Goal: Information Seeking & Learning: Find specific fact

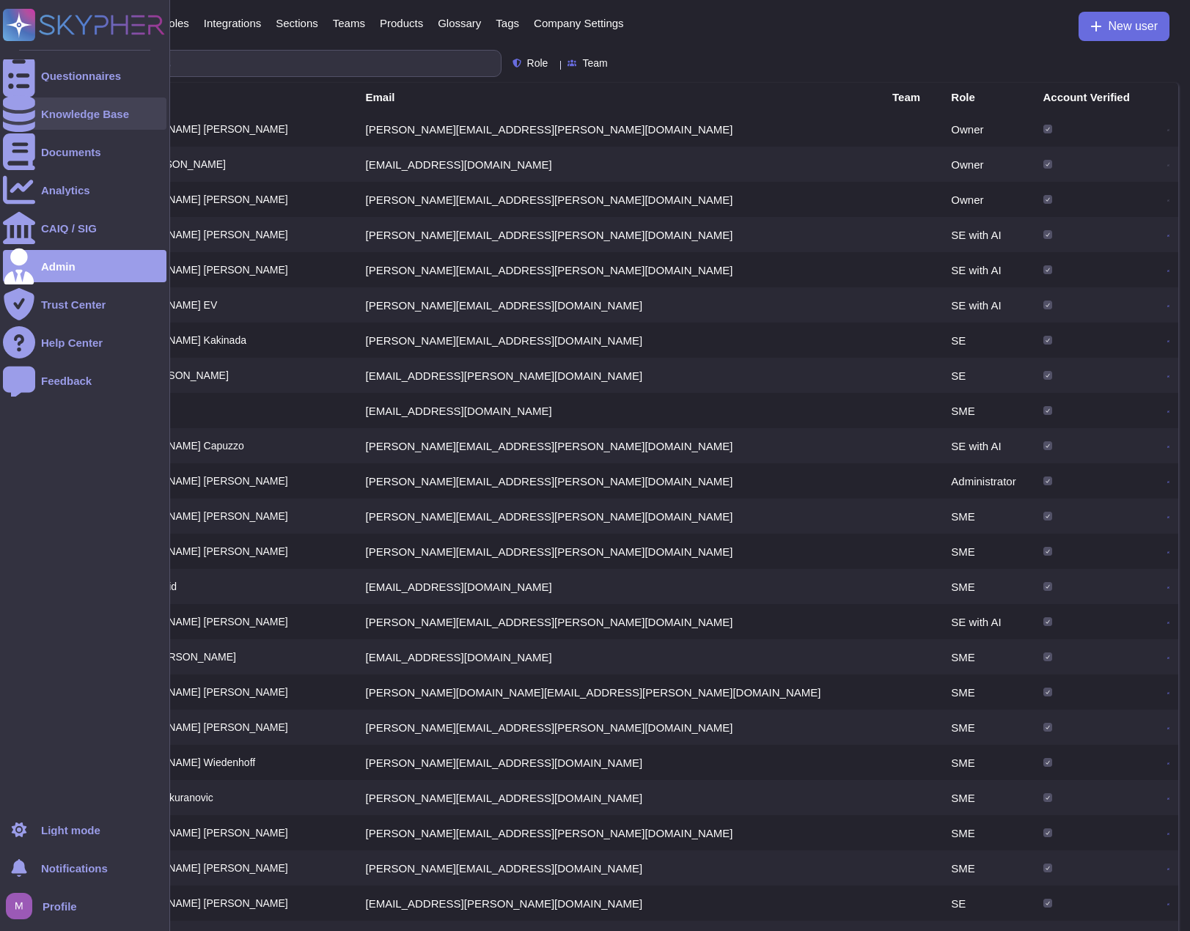
click at [31, 108] on div at bounding box center [19, 113] width 32 height 32
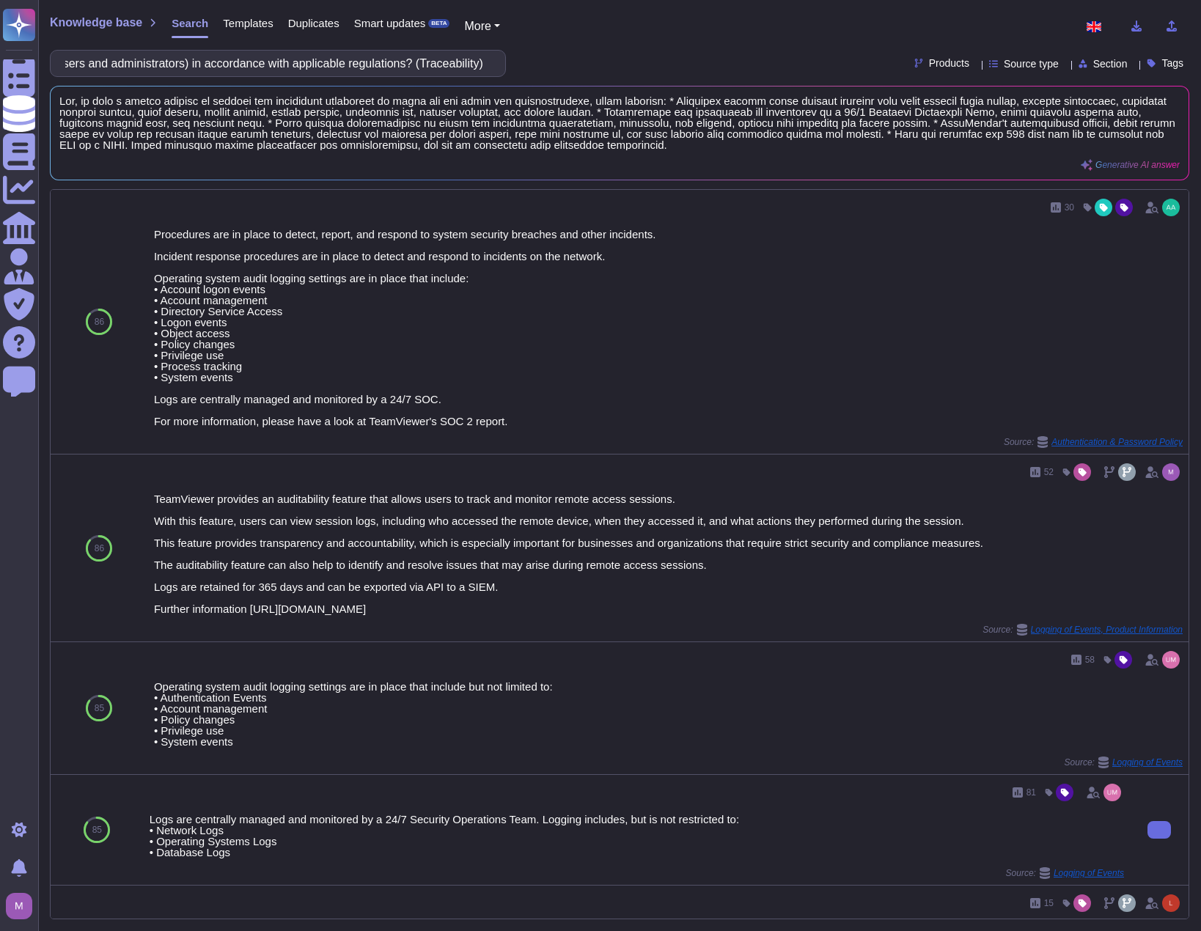
click at [819, 838] on div "Logs are centrally managed and monitored by a 24/7 Security Operations Team. Lo…" at bounding box center [637, 836] width 974 height 44
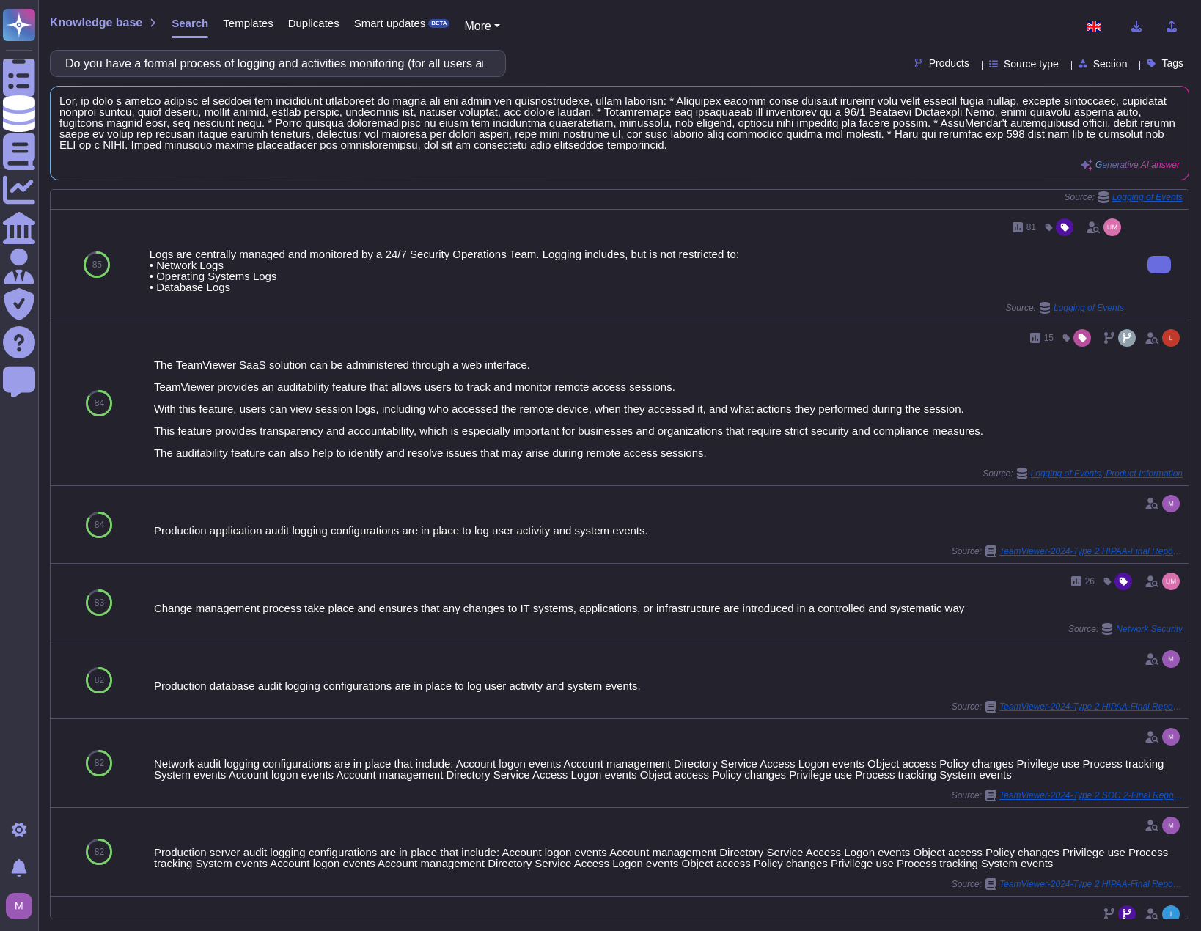
scroll to position [586, 0]
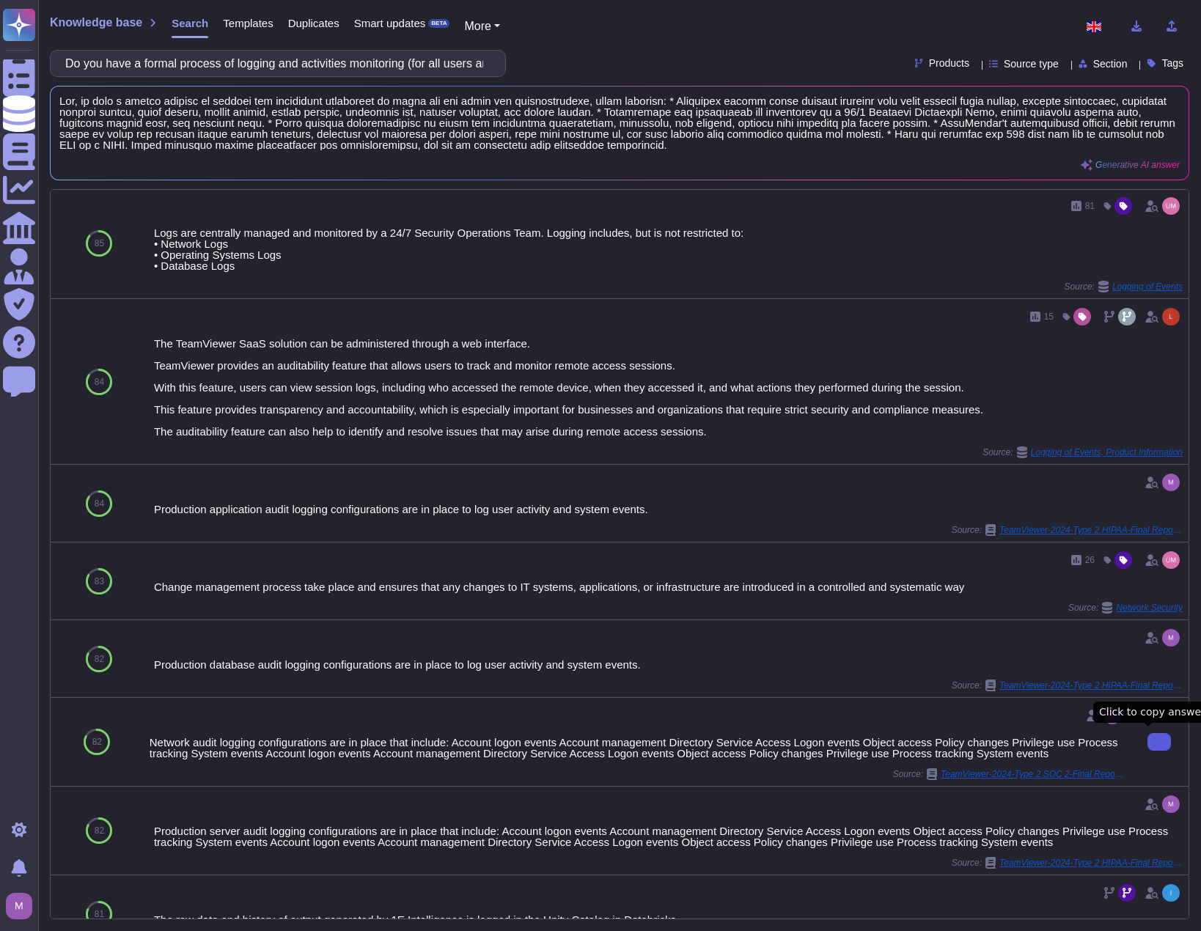
click at [1159, 742] on icon at bounding box center [1159, 742] width 0 height 0
click at [329, 71] on input "Do you have a formal process of logging and activities monitoring (for all user…" at bounding box center [274, 64] width 432 height 26
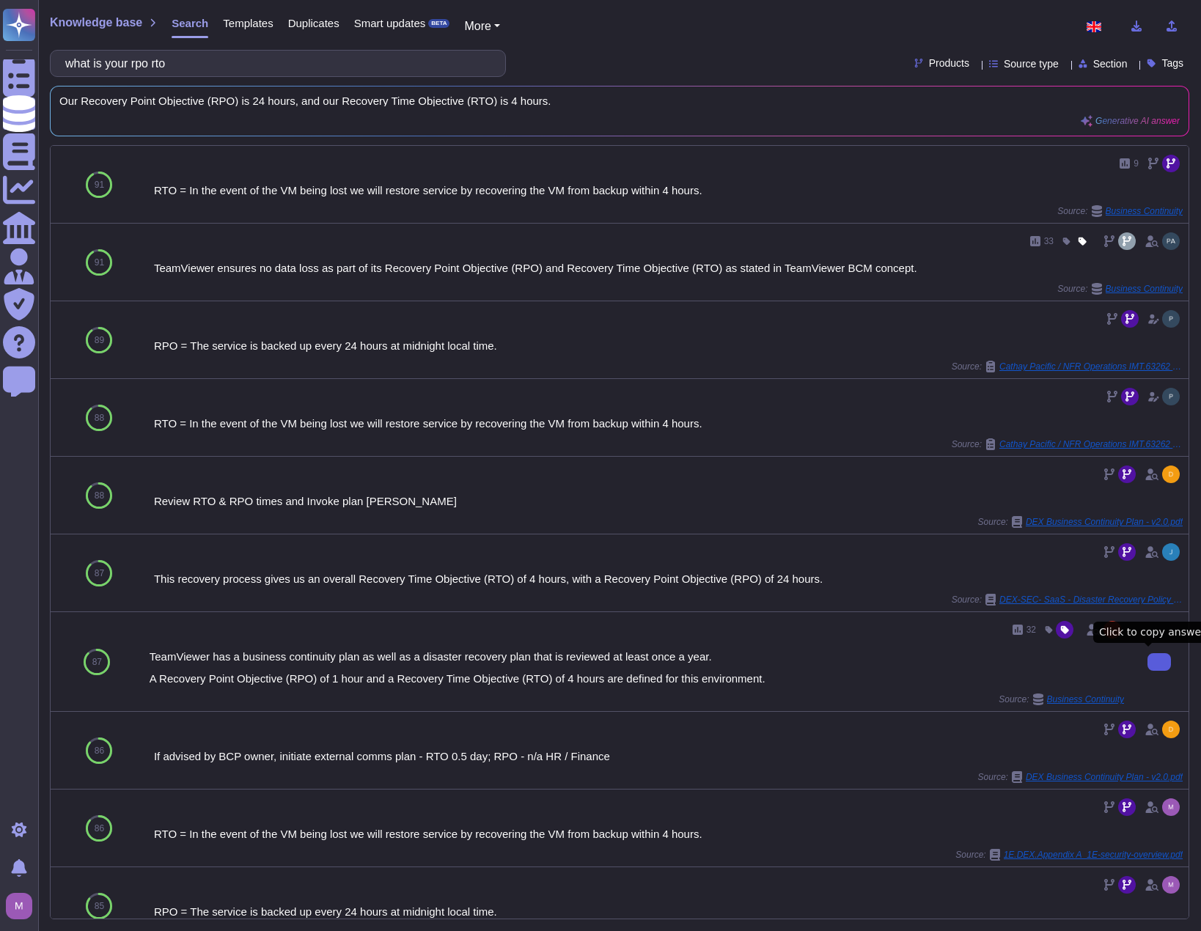
click at [1159, 662] on icon at bounding box center [1159, 662] width 0 height 0
drag, startPoint x: 333, startPoint y: 62, endPoint x: -1, endPoint y: 49, distance: 333.7
click at [0, 49] on html "Questionnaires Knowledge Base Documents Analytics CAIQ / SIG Admin Trust Center…" at bounding box center [600, 465] width 1201 height 931
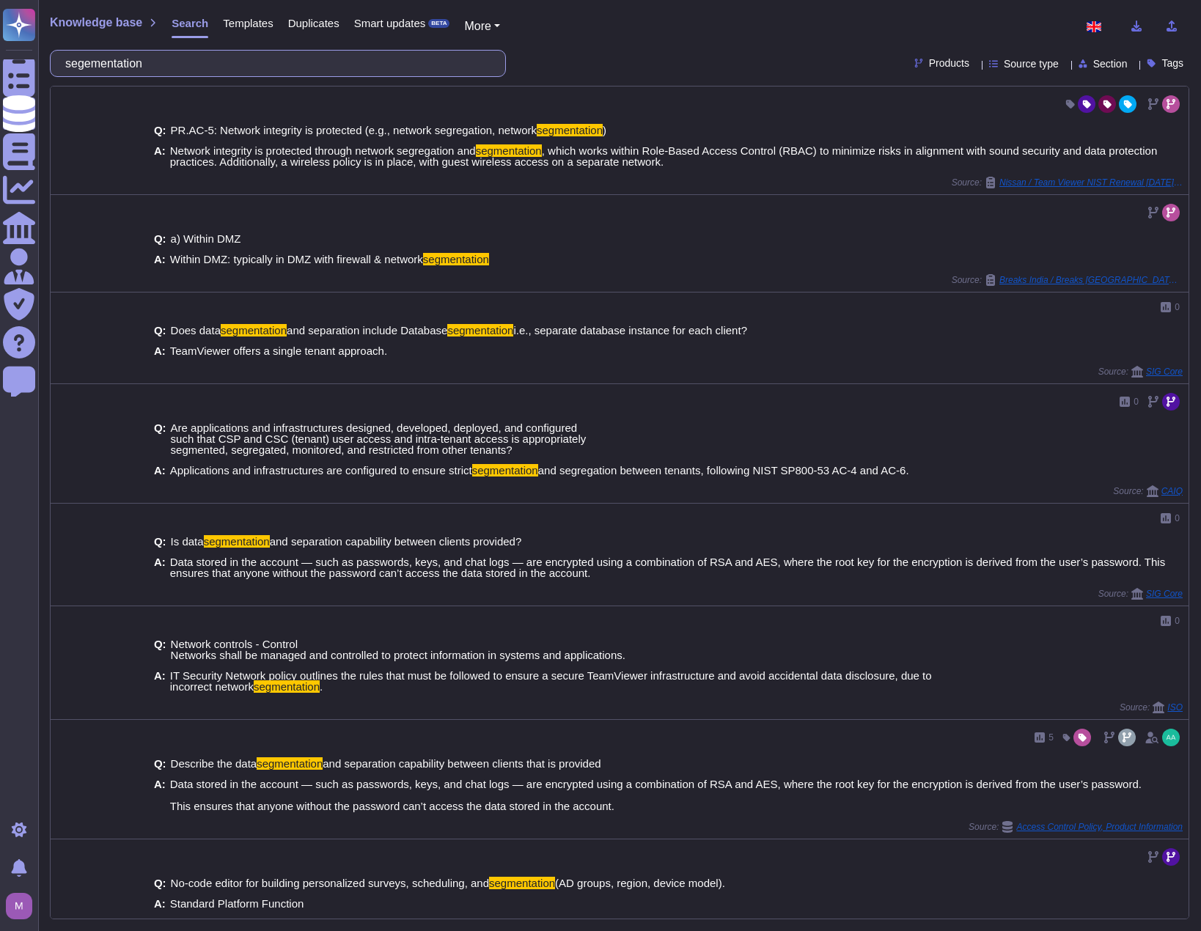
click at [76, 65] on input "segementation" at bounding box center [274, 64] width 432 height 26
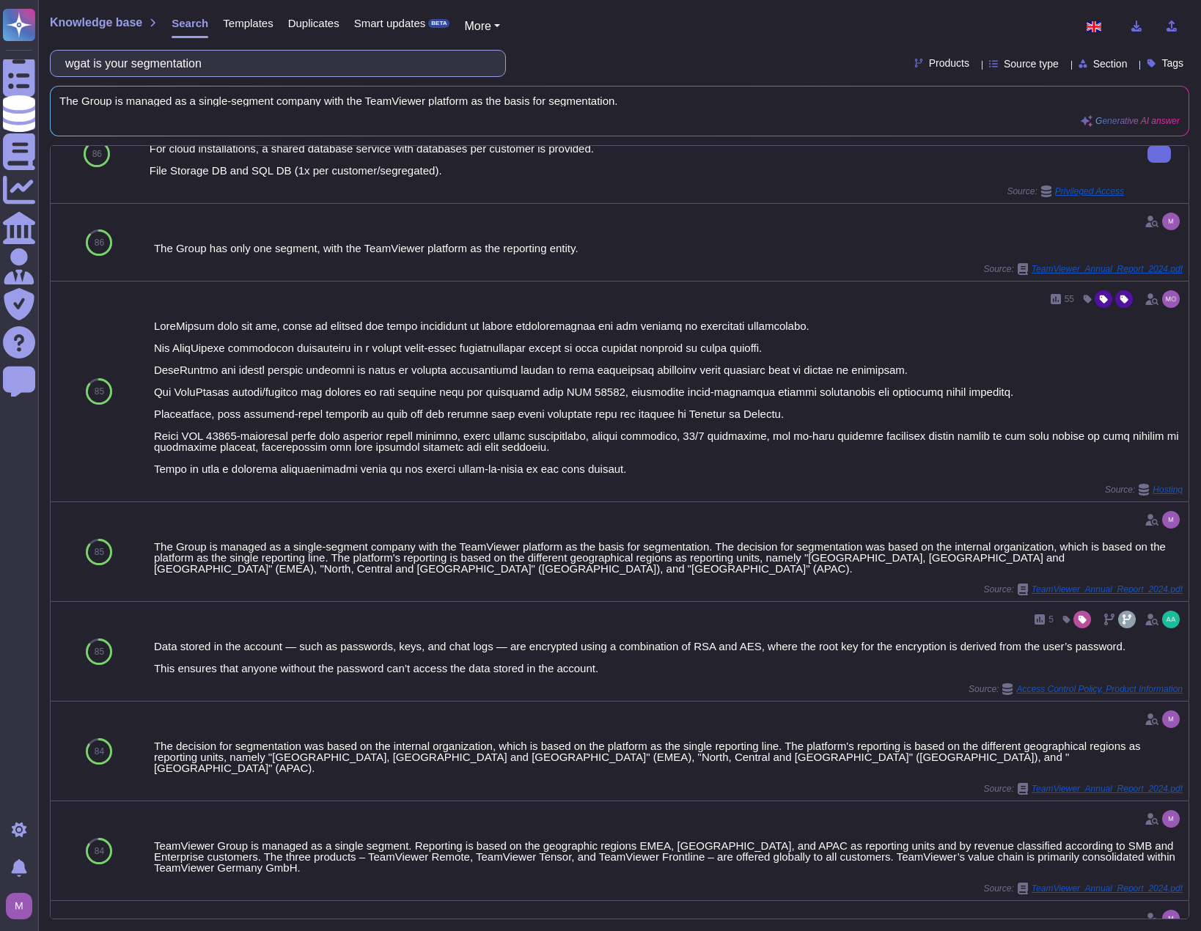
scroll to position [366, 0]
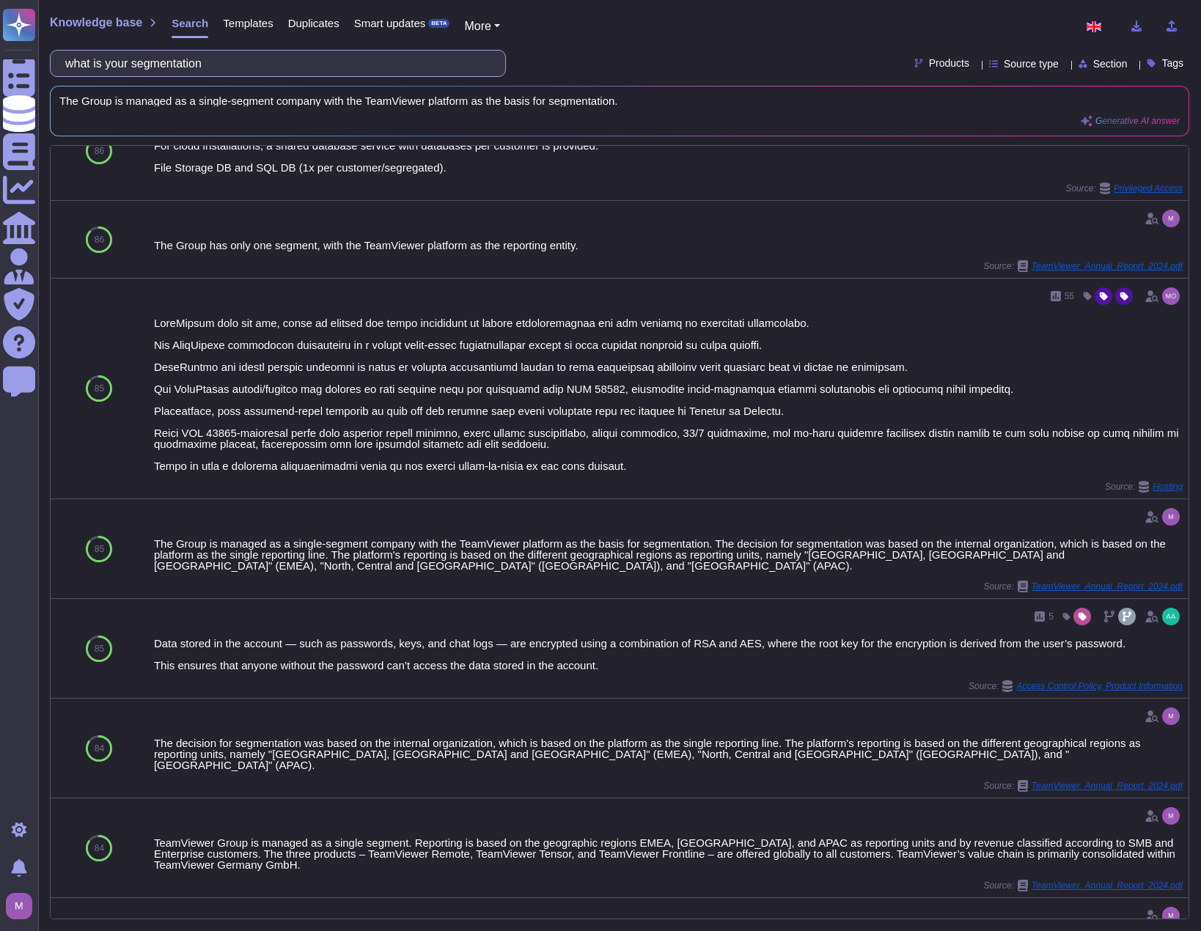
paste input "Has your organisation implemented segmentation or segregation in your networks …"
drag, startPoint x: 222, startPoint y: 56, endPoint x: 58, endPoint y: 39, distance: 165.0
click at [58, 39] on div "Knowledge base Search Templates Duplicates Smart updates BETA More what is your…" at bounding box center [619, 465] width 1162 height 931
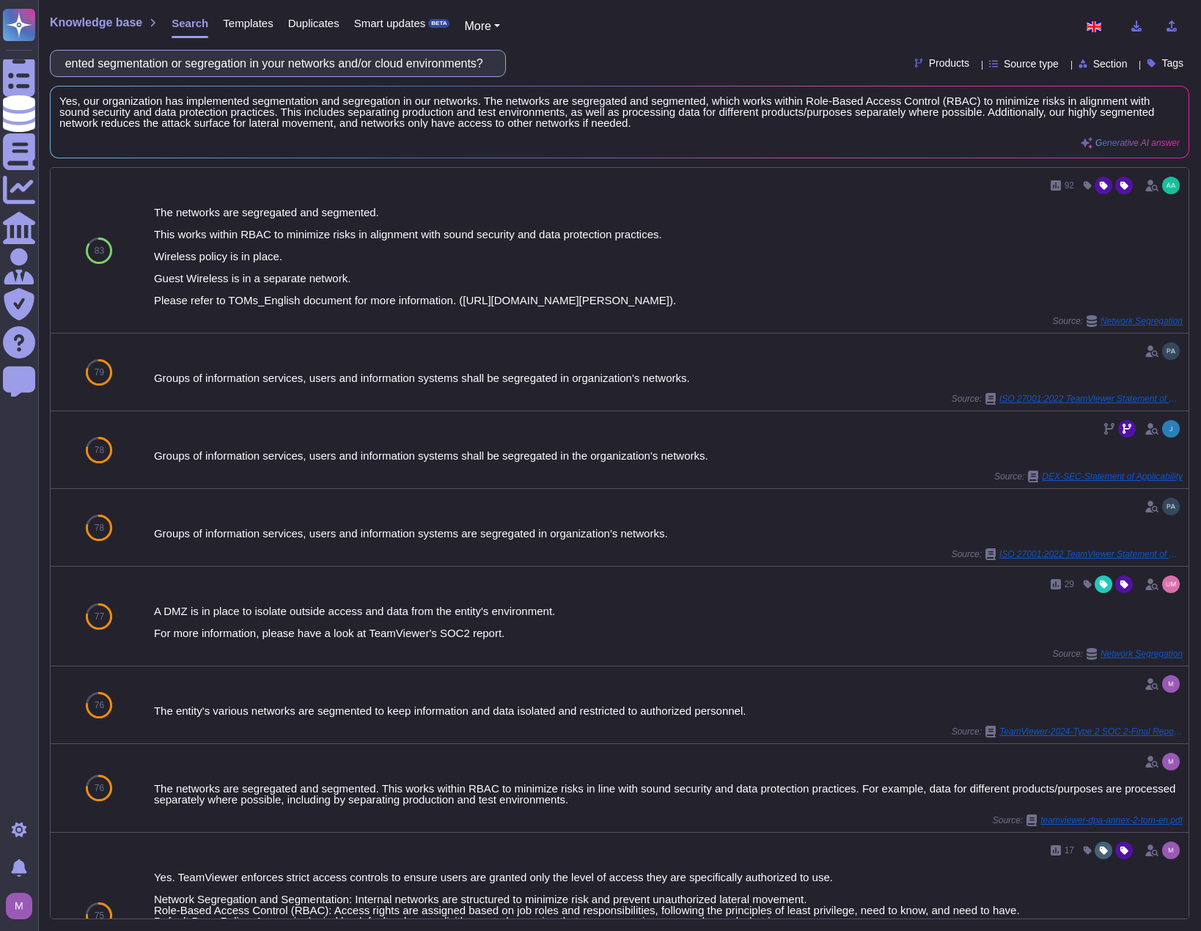
scroll to position [0, 0]
click at [424, 73] on input "Has your organisation implemented segmentation or segregation in your networks …" at bounding box center [274, 64] width 432 height 26
paste input "Do you sign a confidentiality commitment with your sub-contractors and their co…"
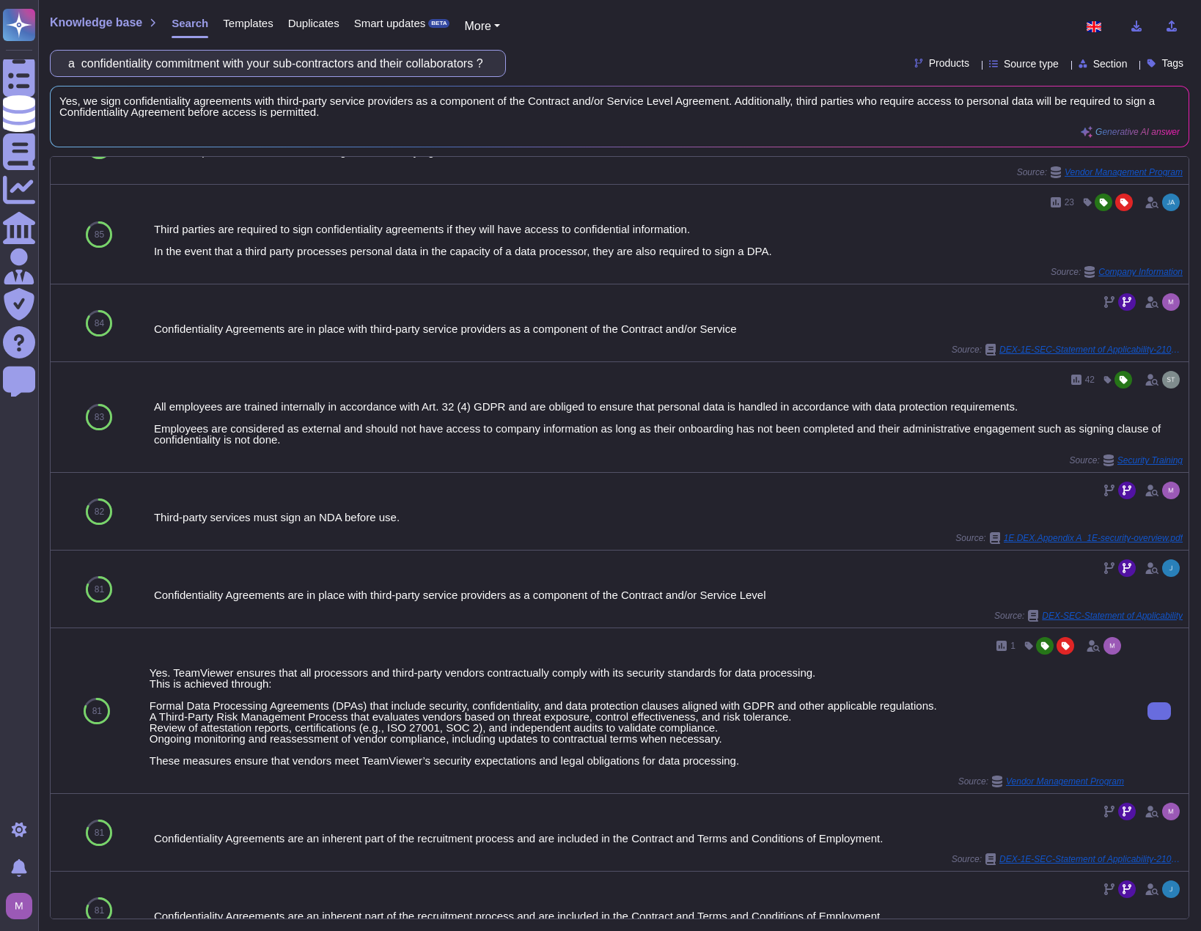
scroll to position [73, 0]
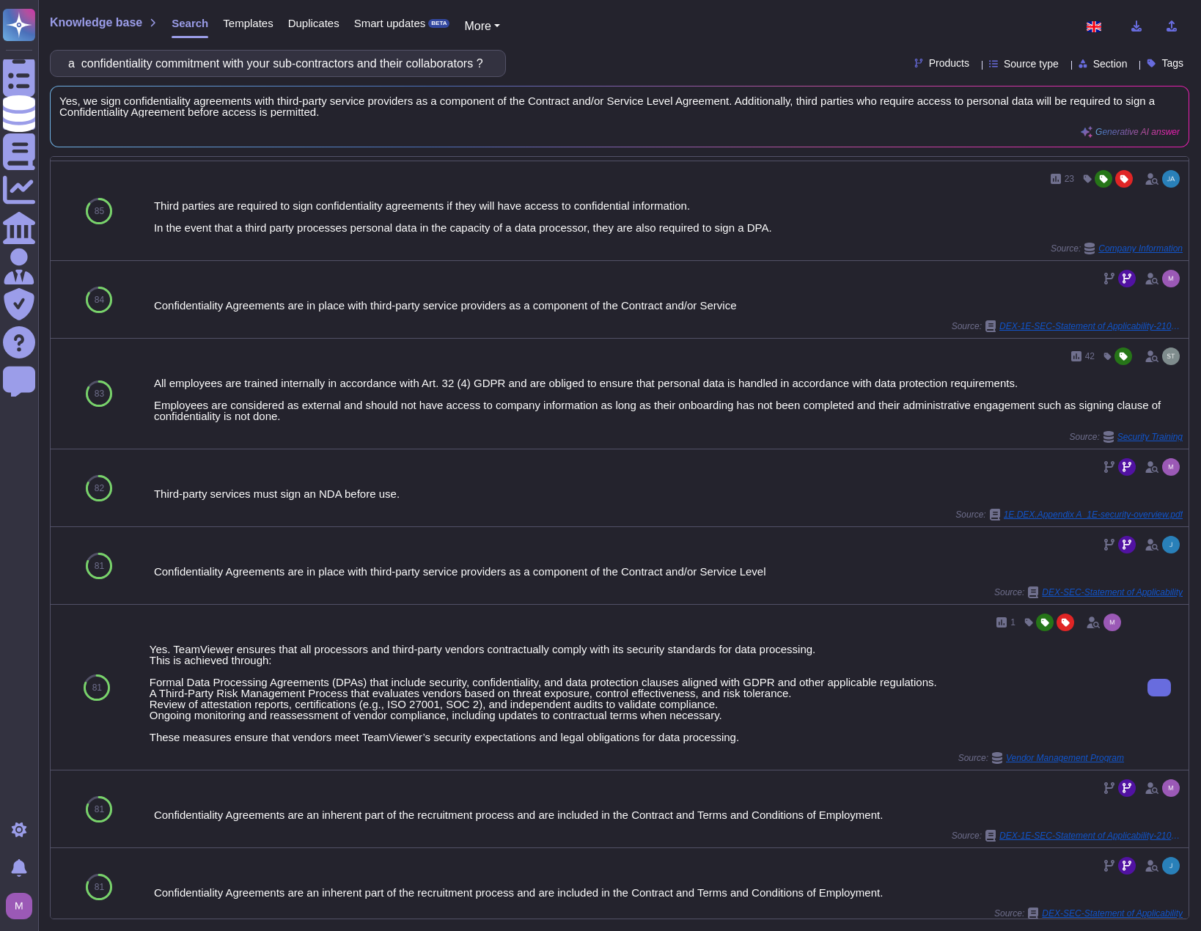
click at [1147, 704] on div at bounding box center [1158, 687] width 59 height 165
click at [1149, 694] on button at bounding box center [1158, 688] width 23 height 18
click at [451, 64] on input "Do you sign a confidentiality commitment with your sub-contractors and their co…" at bounding box center [274, 64] width 432 height 26
paste input "manage relationship with your own suppliers and perform periodic reviews in ord…"
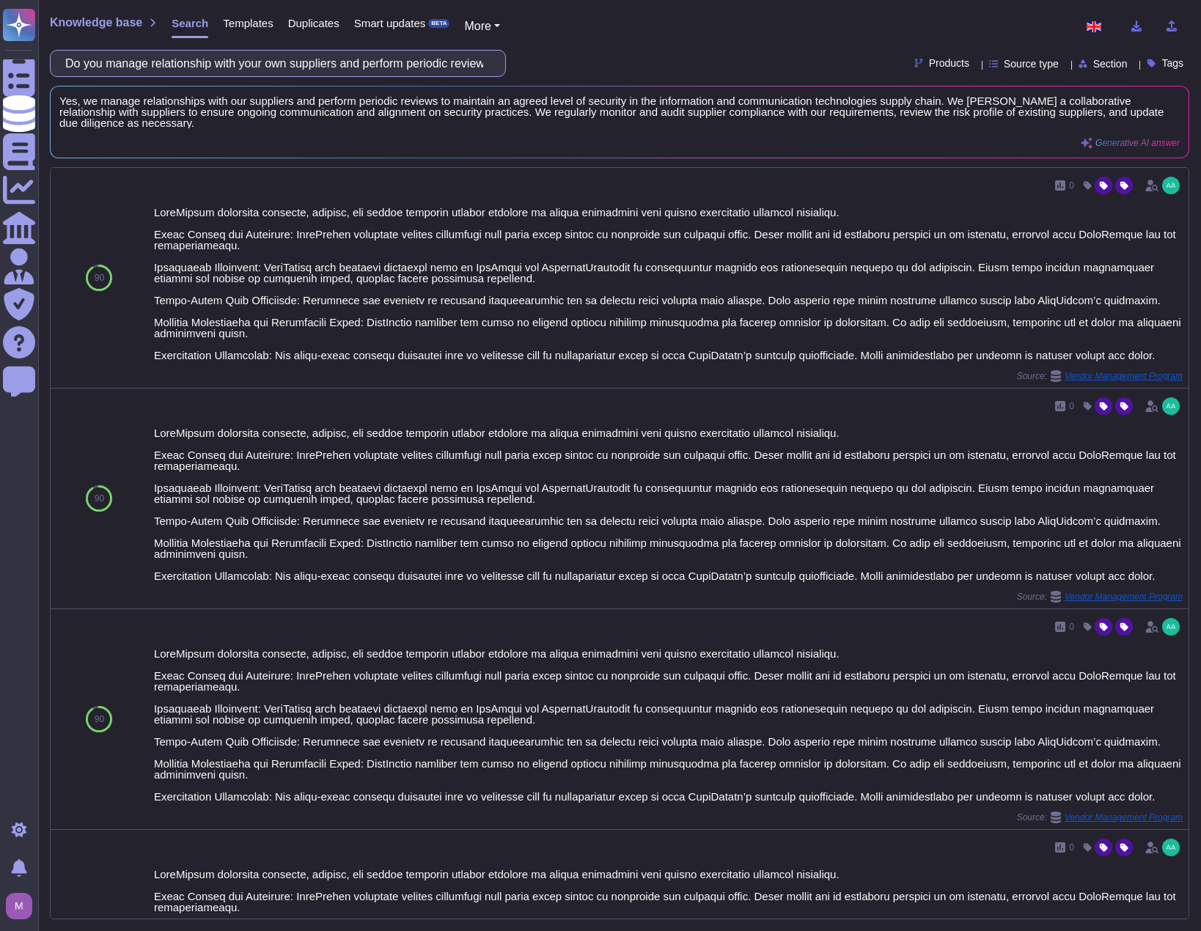
click at [317, 68] on input "Do you manage relationship with your own suppliers and perform periodic reviews…" at bounding box center [274, 64] width 432 height 26
paste input "Are you ISO 27001 certified ?"
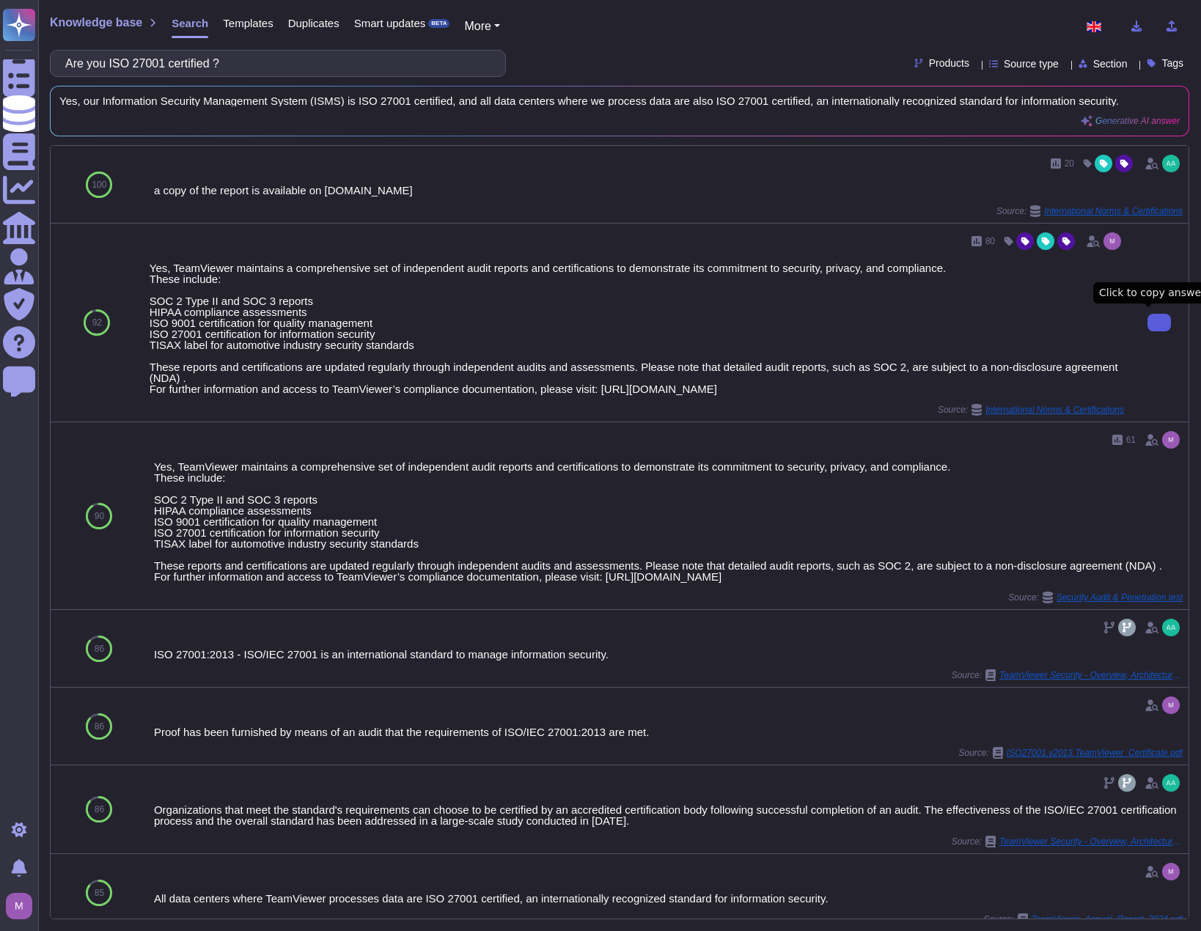
type input "Are you ISO 27001 certified ?"
